Goal: Information Seeking & Learning: Learn about a topic

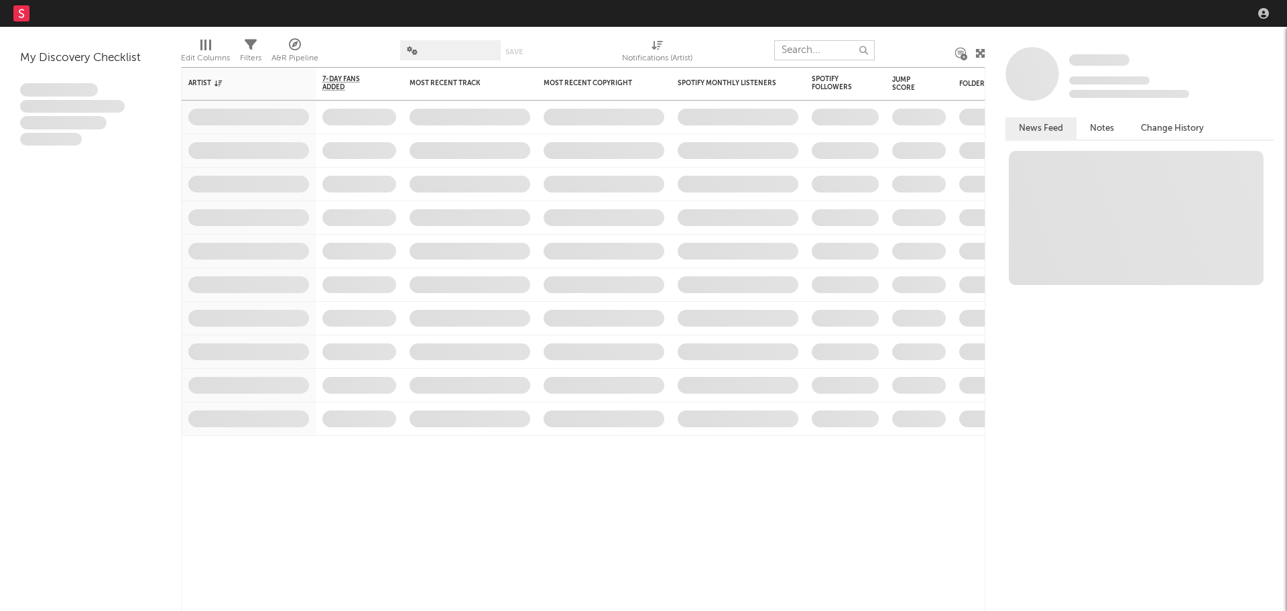
click at [804, 49] on input "text" at bounding box center [824, 50] width 101 height 20
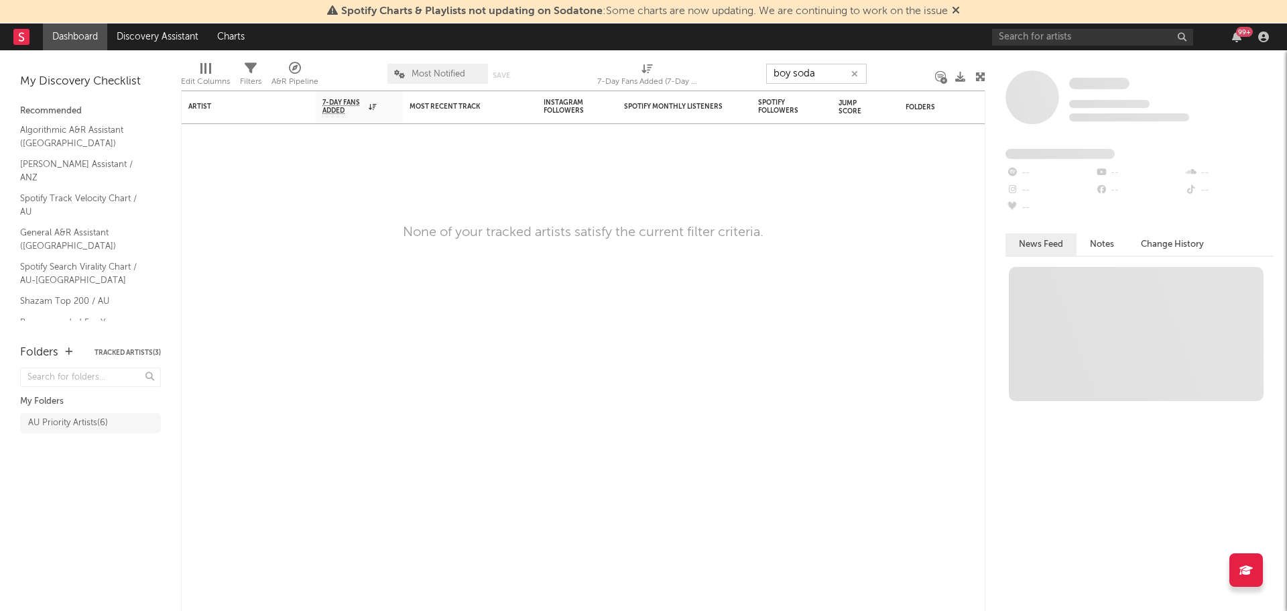
type input "boy soda"
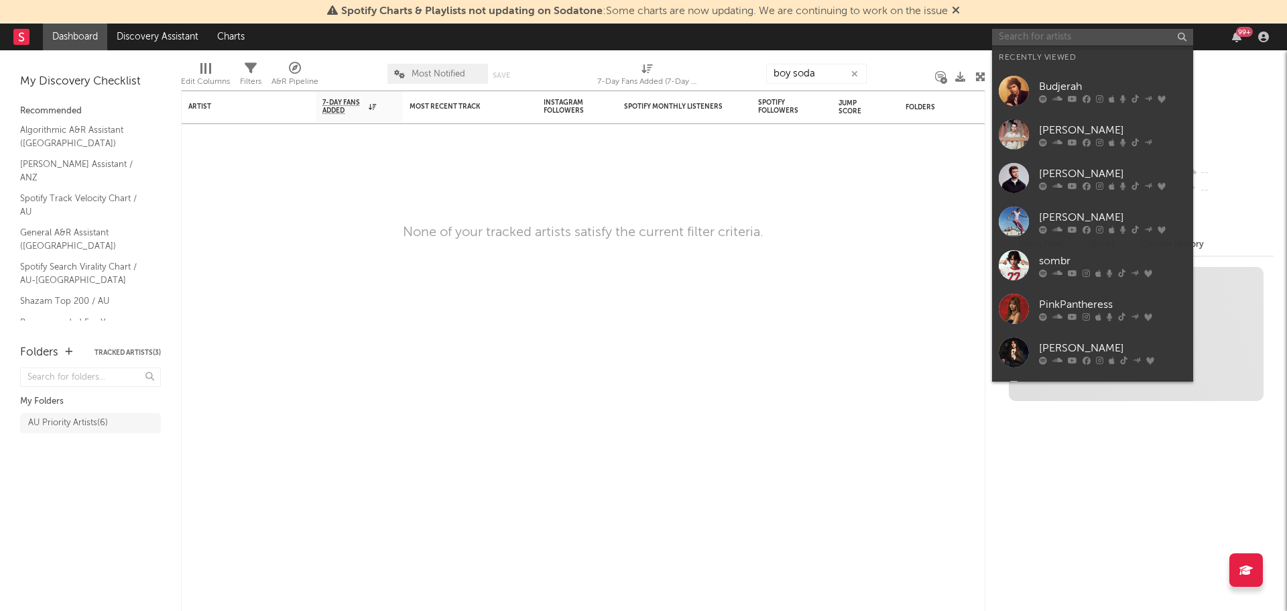
click at [1060, 43] on input "text" at bounding box center [1092, 37] width 201 height 17
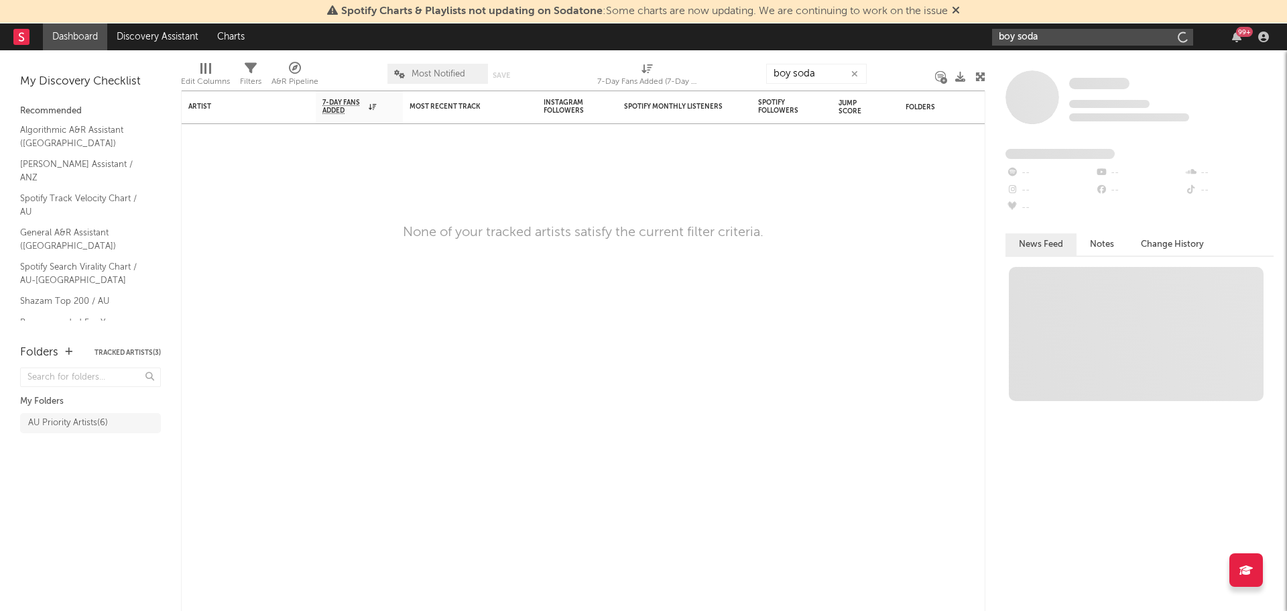
type input "boy soda"
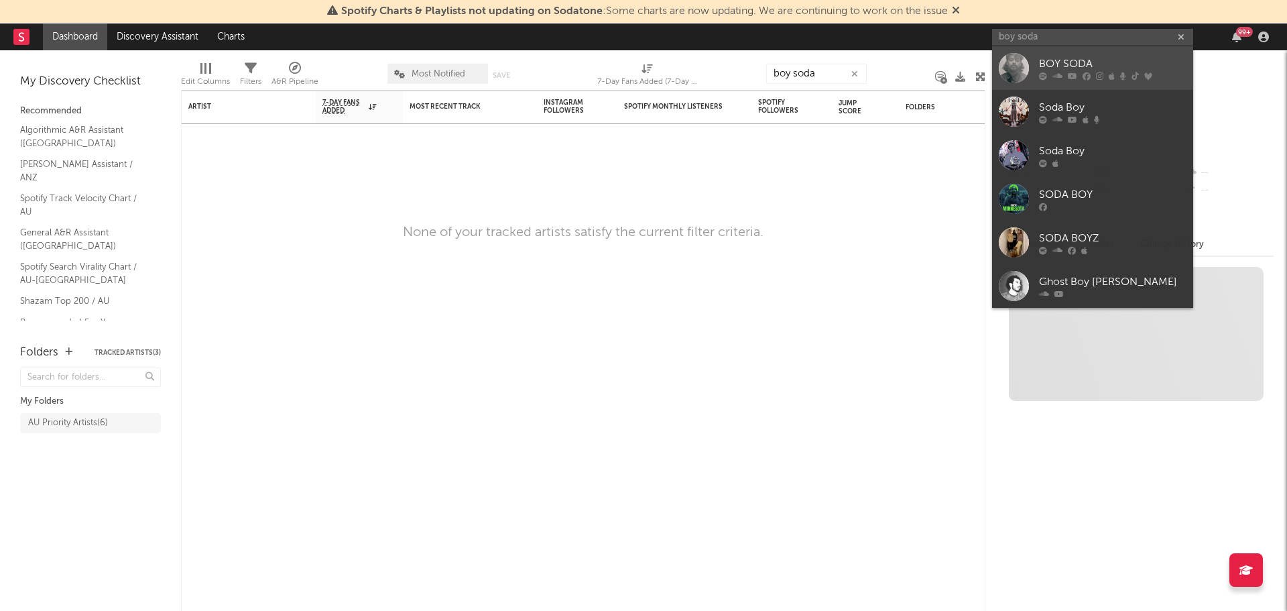
click at [1017, 60] on div at bounding box center [1014, 68] width 30 height 30
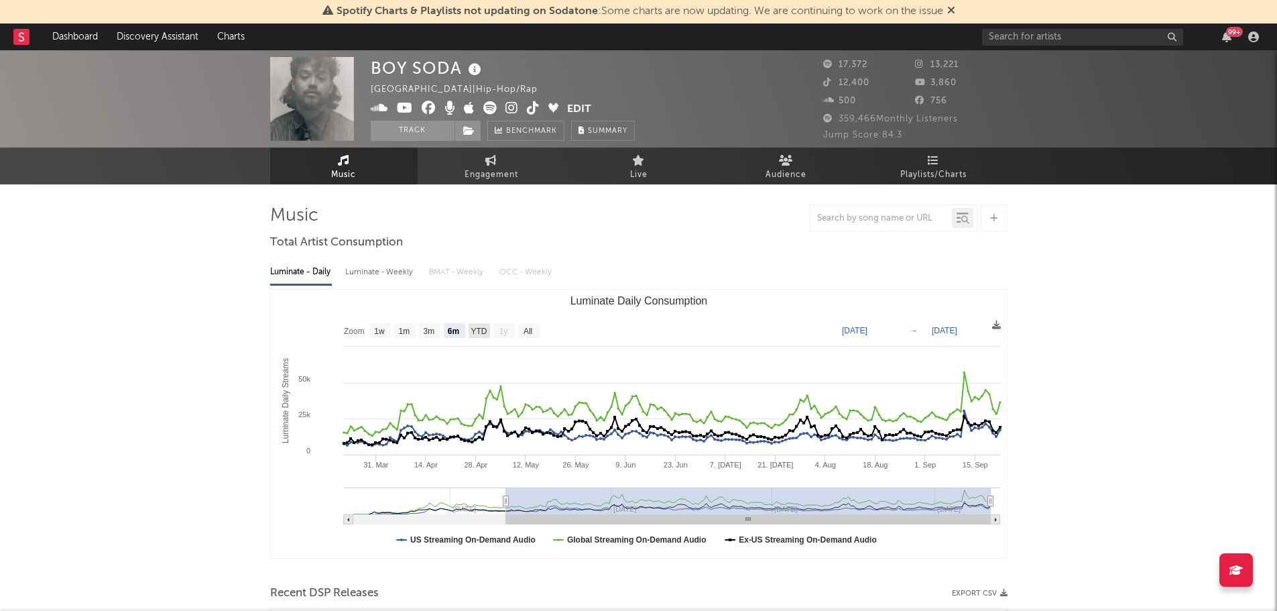
click at [480, 327] on text "YTD" at bounding box center [478, 330] width 16 height 9
select select "YTD"
type input "[DATE]"
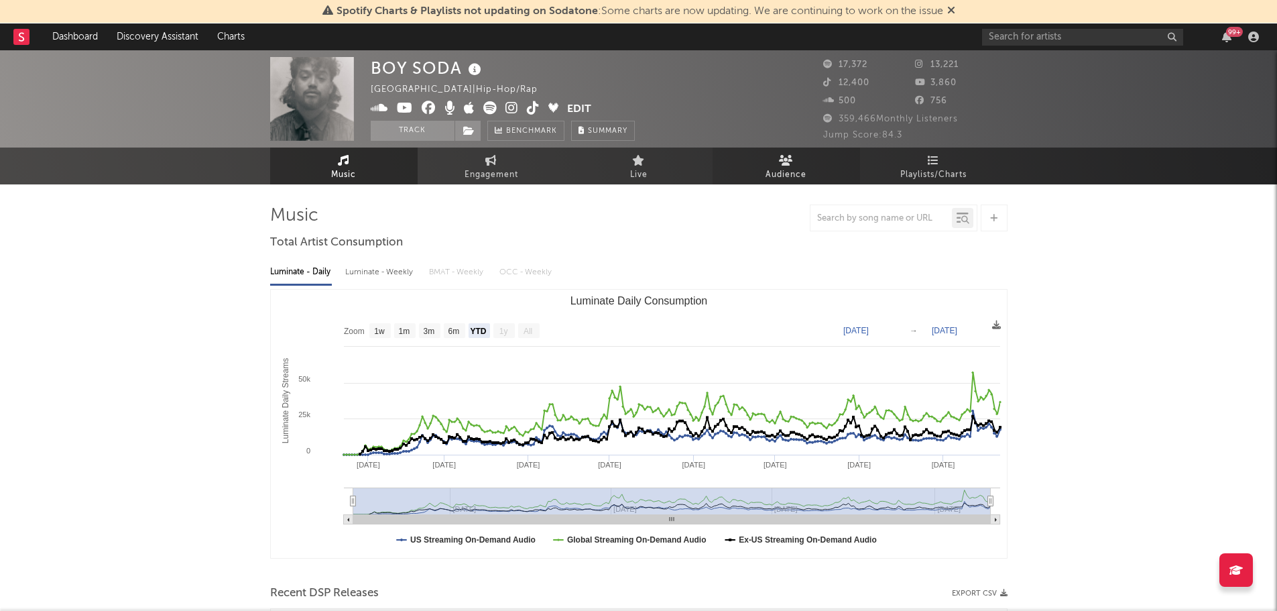
click at [776, 170] on span "Audience" at bounding box center [785, 175] width 41 height 16
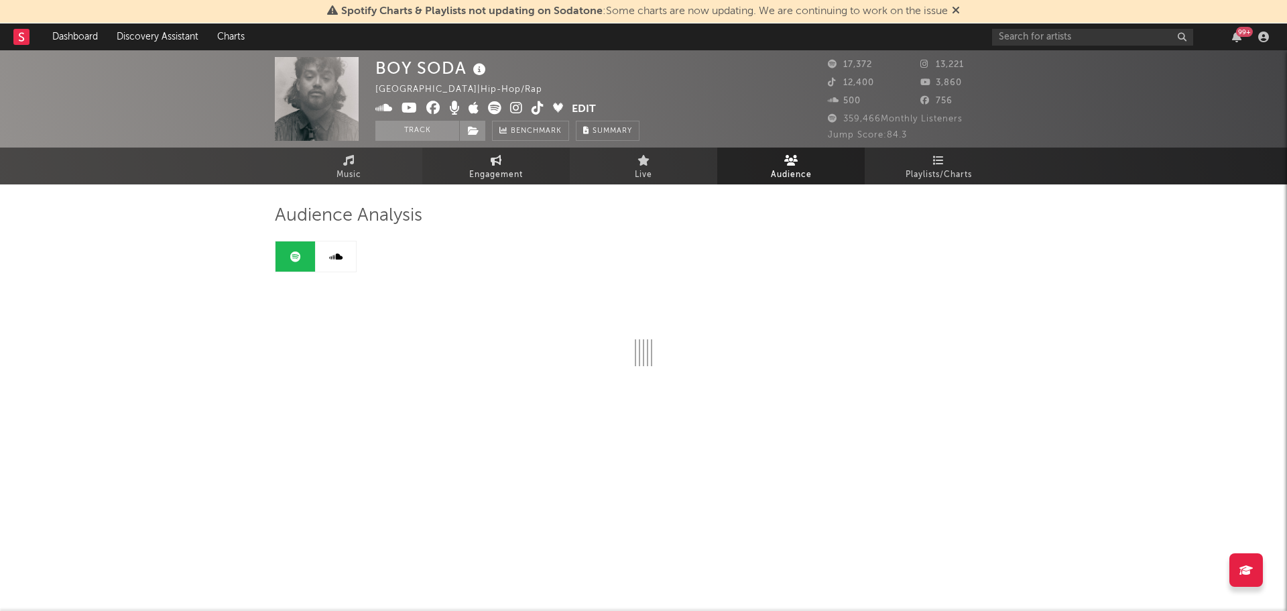
click at [486, 170] on span "Engagement" at bounding box center [496, 175] width 54 height 16
select select "1w"
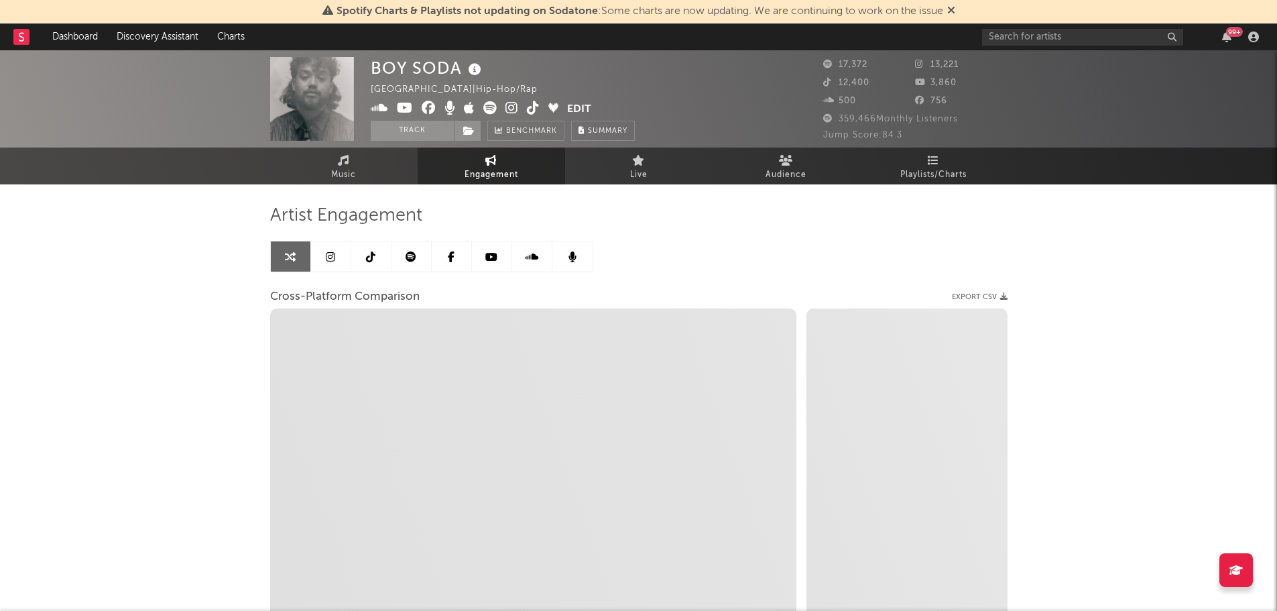
click at [750, 243] on div "Artist Engagement Cross-Platform Comparison Export CSV Zoom 1w 1m 3m 6m YTD 1y …" at bounding box center [638, 432] width 737 height 456
click at [145, 330] on div "BOY SODA Australia | Hip-Hop/Rap Edit Track Benchmark Summary 17,372 13,221 12,…" at bounding box center [638, 402] width 1277 height 704
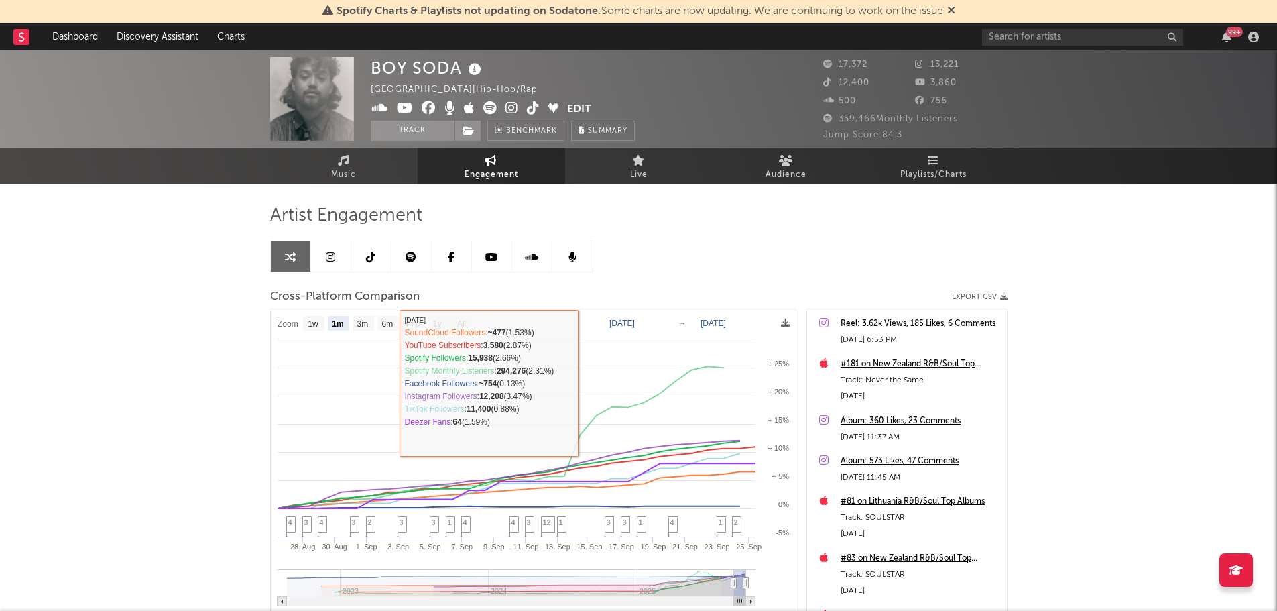
click at [578, 287] on div "Cross-Platform Comparison Export CSV" at bounding box center [638, 297] width 737 height 23
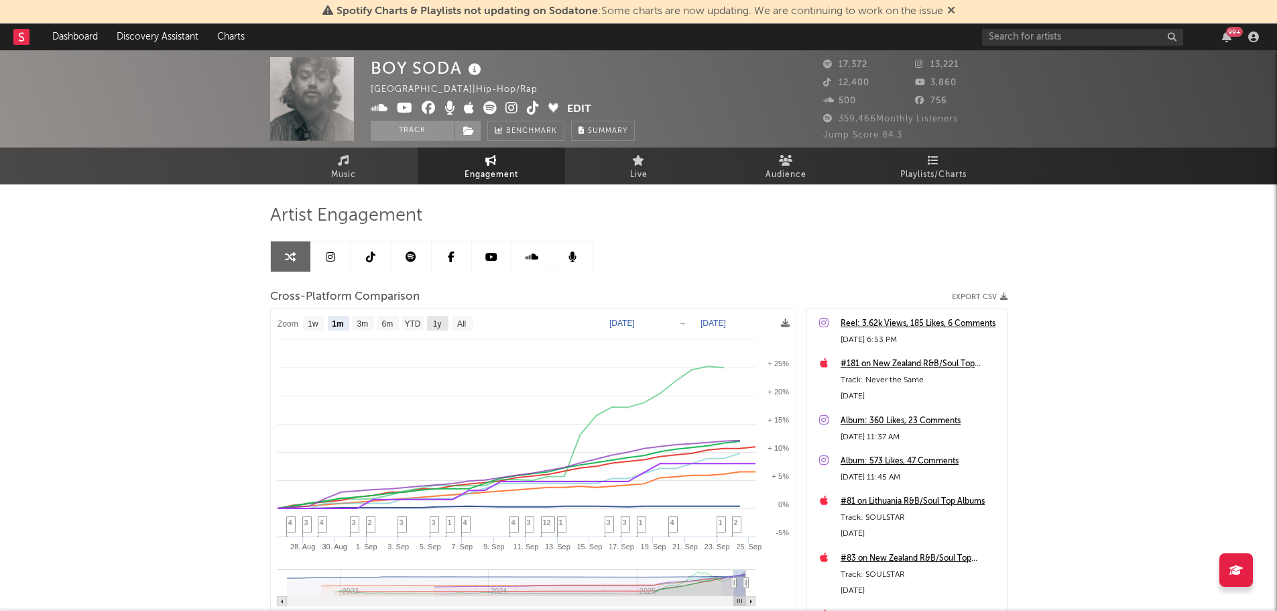
click at [440, 320] on text "1y" at bounding box center [436, 323] width 9 height 9
select select "1y"
type input "[DATE]"
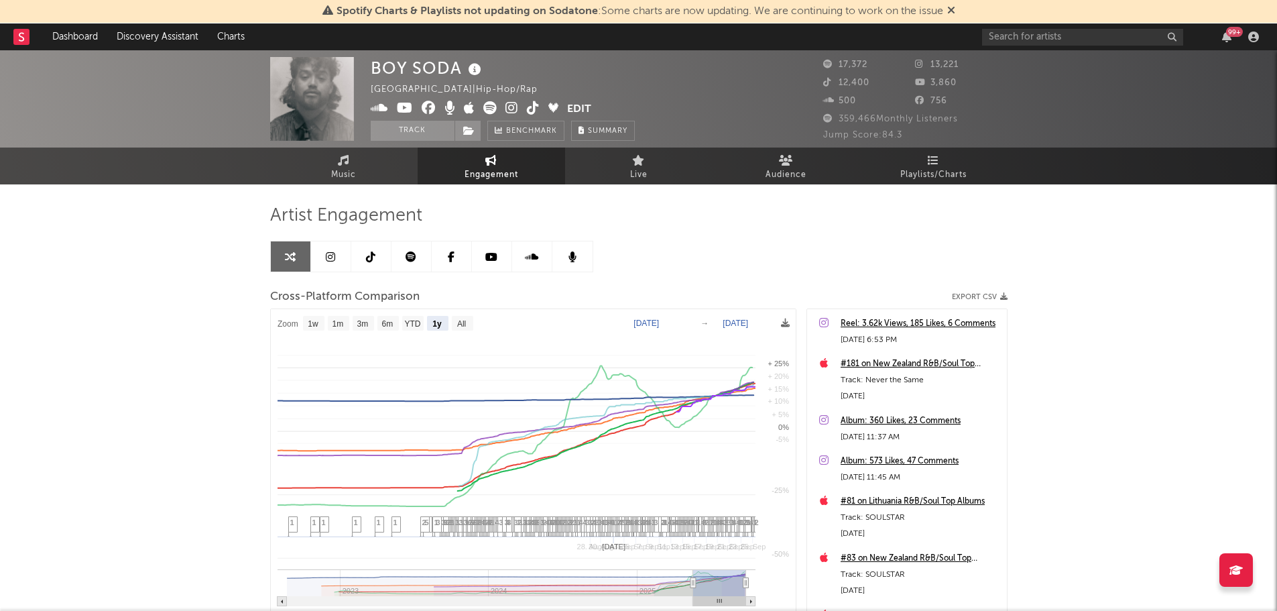
select select "1y"
